Goal: Transaction & Acquisition: Purchase product/service

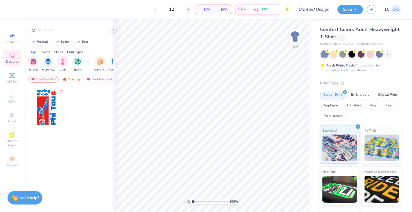
click at [368, 38] on div "Comfort Colors Adult Heavyweight T-Shirt" at bounding box center [360, 33] width 81 height 14
click at [369, 37] on div "Comfort Colors Adult Heavyweight T-Shirt" at bounding box center [360, 33] width 81 height 14
click at [344, 37] on div at bounding box center [341, 37] width 6 height 6
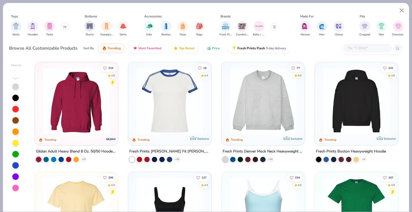
click at [185, 104] on img at bounding box center [169, 101] width 72 height 67
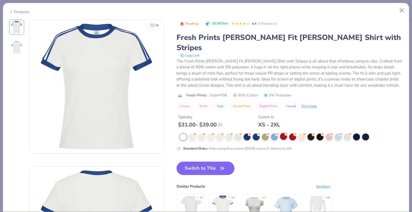
click at [283, 133] on div at bounding box center [283, 136] width 7 height 7
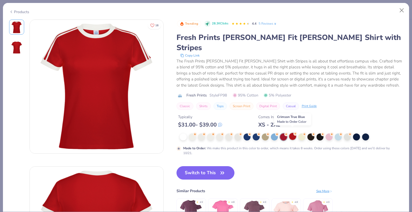
click at [291, 133] on div at bounding box center [292, 136] width 7 height 7
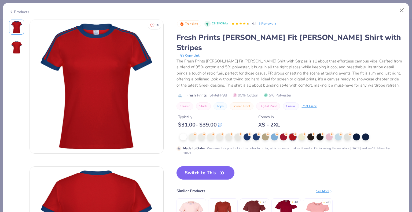
click at [192, 138] on div "Made to Order : We make this product in this color to order, which means it tak…" at bounding box center [283, 144] width 214 height 22
click at [192, 137] on div "Made to Order : We make this product in this color to order, which means it tak…" at bounding box center [283, 144] width 214 height 22
click at [192, 135] on div at bounding box center [192, 136] width 7 height 7
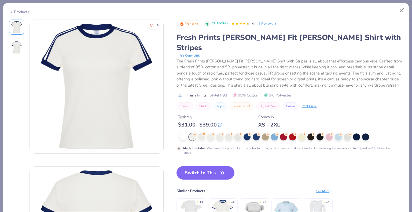
click at [204, 135] on div at bounding box center [201, 136] width 7 height 7
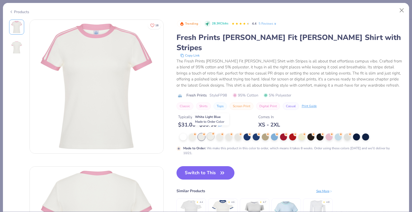
click at [211, 134] on div at bounding box center [210, 136] width 7 height 7
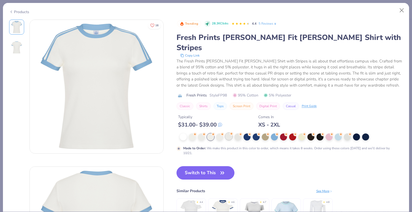
click at [225, 133] on div at bounding box center [228, 136] width 7 height 7
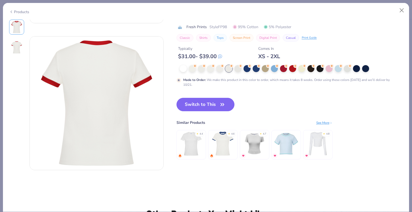
scroll to position [131, 0]
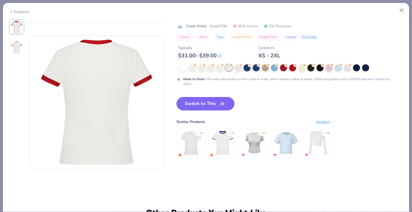
click at [195, 109] on button "Switch to This" at bounding box center [205, 103] width 58 height 13
type input "50"
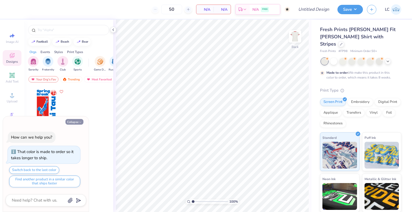
click at [81, 123] on icon "button" at bounding box center [80, 122] width 3 height 3
type textarea "x"
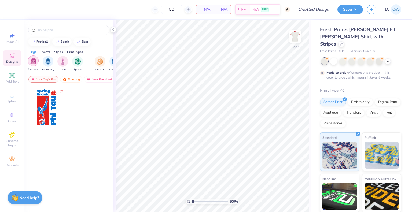
click at [36, 64] on div "filter for Sorority" at bounding box center [33, 60] width 11 height 11
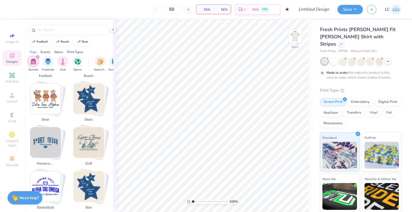
scroll to position [136, 0]
click at [100, 98] on img "Stack Card Button stars" at bounding box center [88, 99] width 30 height 30
click at [90, 103] on img "Stack Card Button stars" at bounding box center [88, 99] width 30 height 30
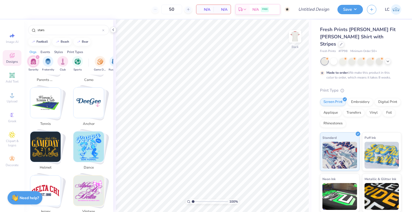
scroll to position [425, 0]
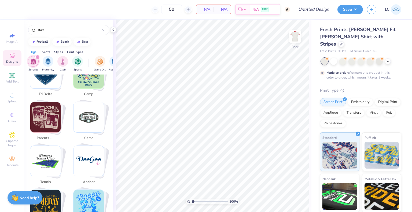
click at [51, 110] on img "Stack Card Button parents weekend" at bounding box center [45, 117] width 30 height 30
type input "parents weekend"
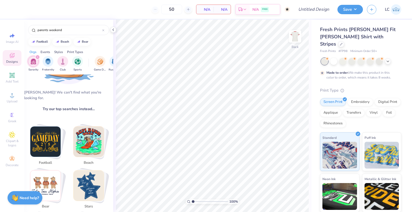
scroll to position [1, 0]
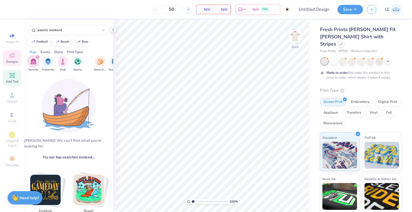
click at [14, 78] on icon at bounding box center [11, 75] width 5 height 5
